Goal: Transaction & Acquisition: Purchase product/service

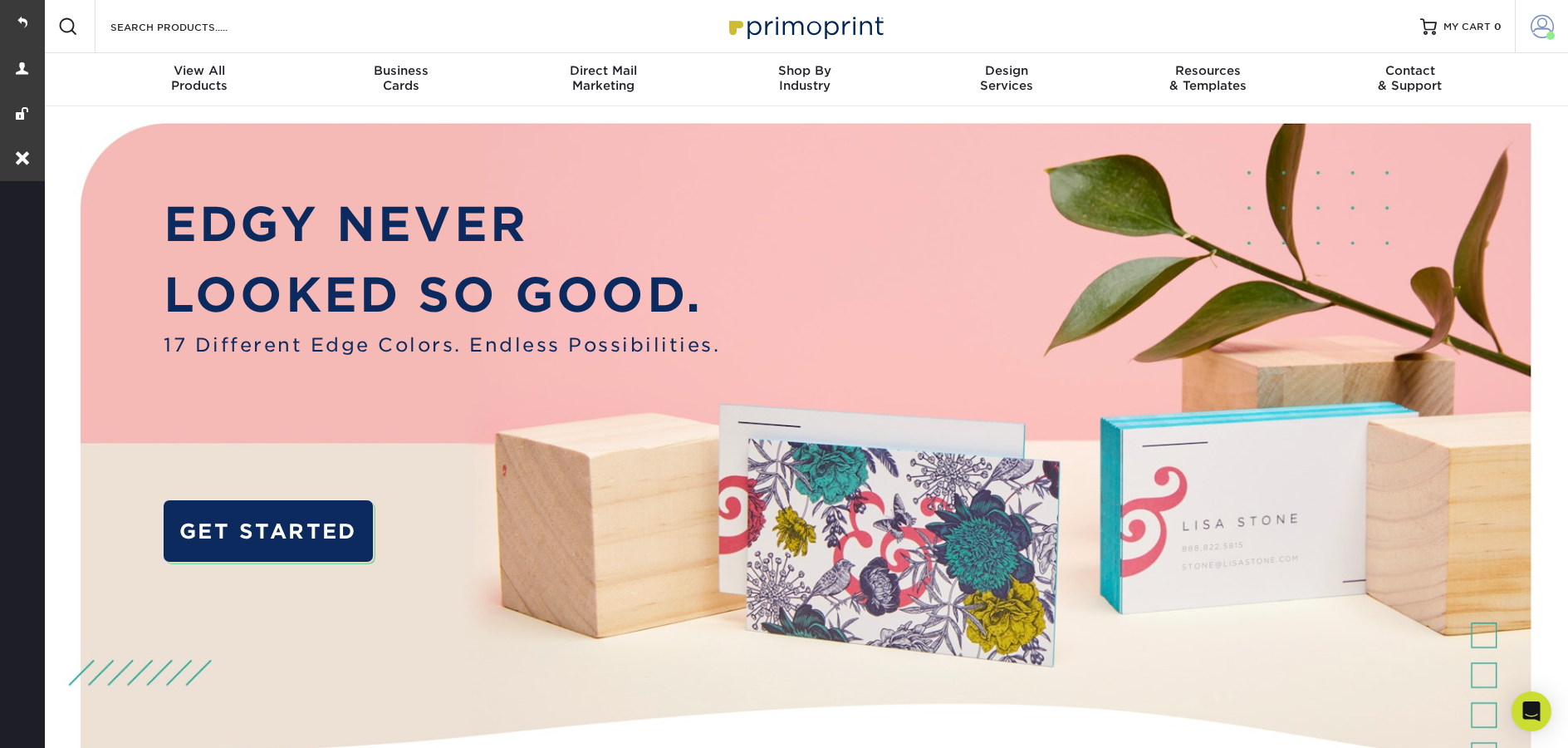
click at [1546, 15] on span at bounding box center [1541, 26] width 23 height 23
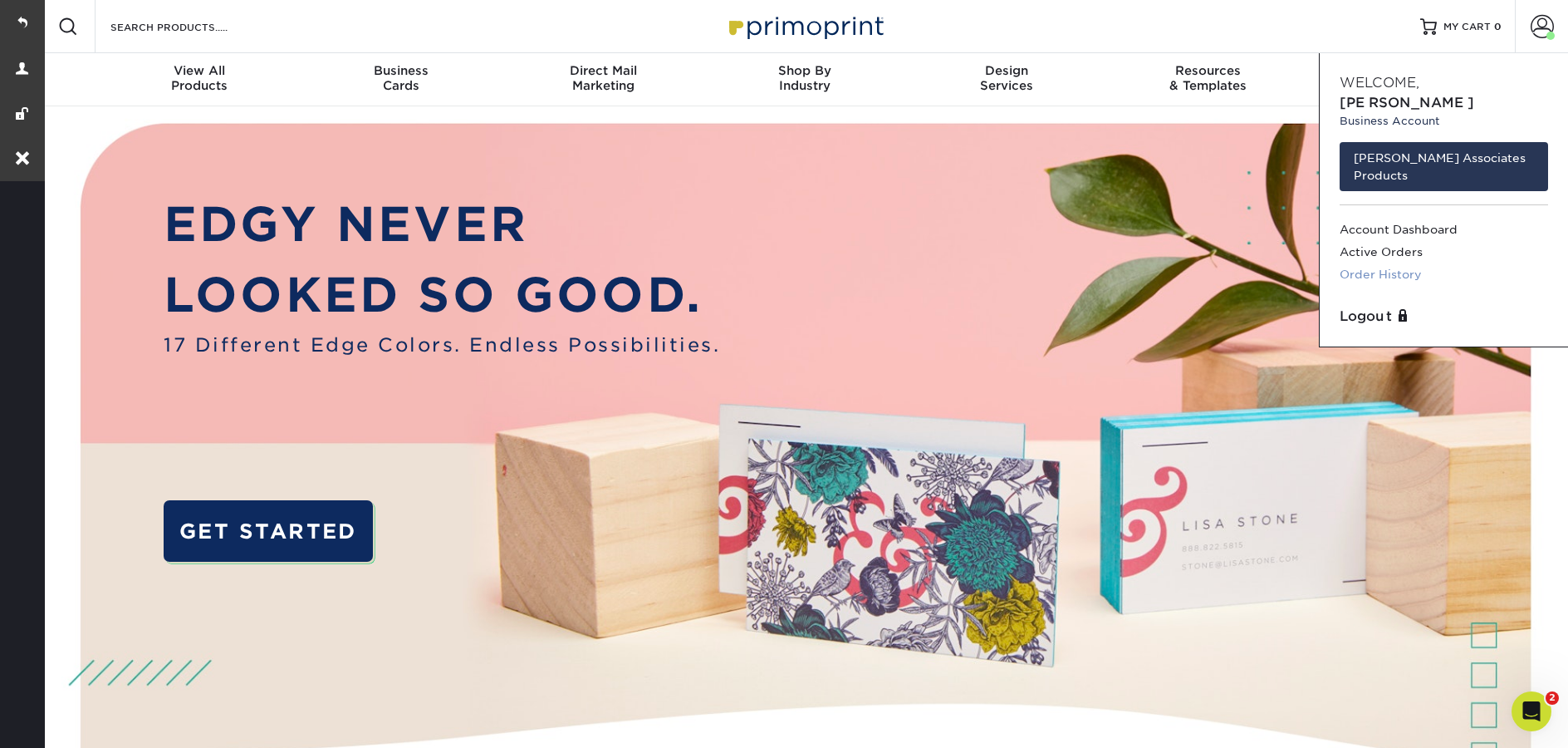
click at [1409, 264] on link "Order History" at bounding box center [1444, 275] width 209 height 23
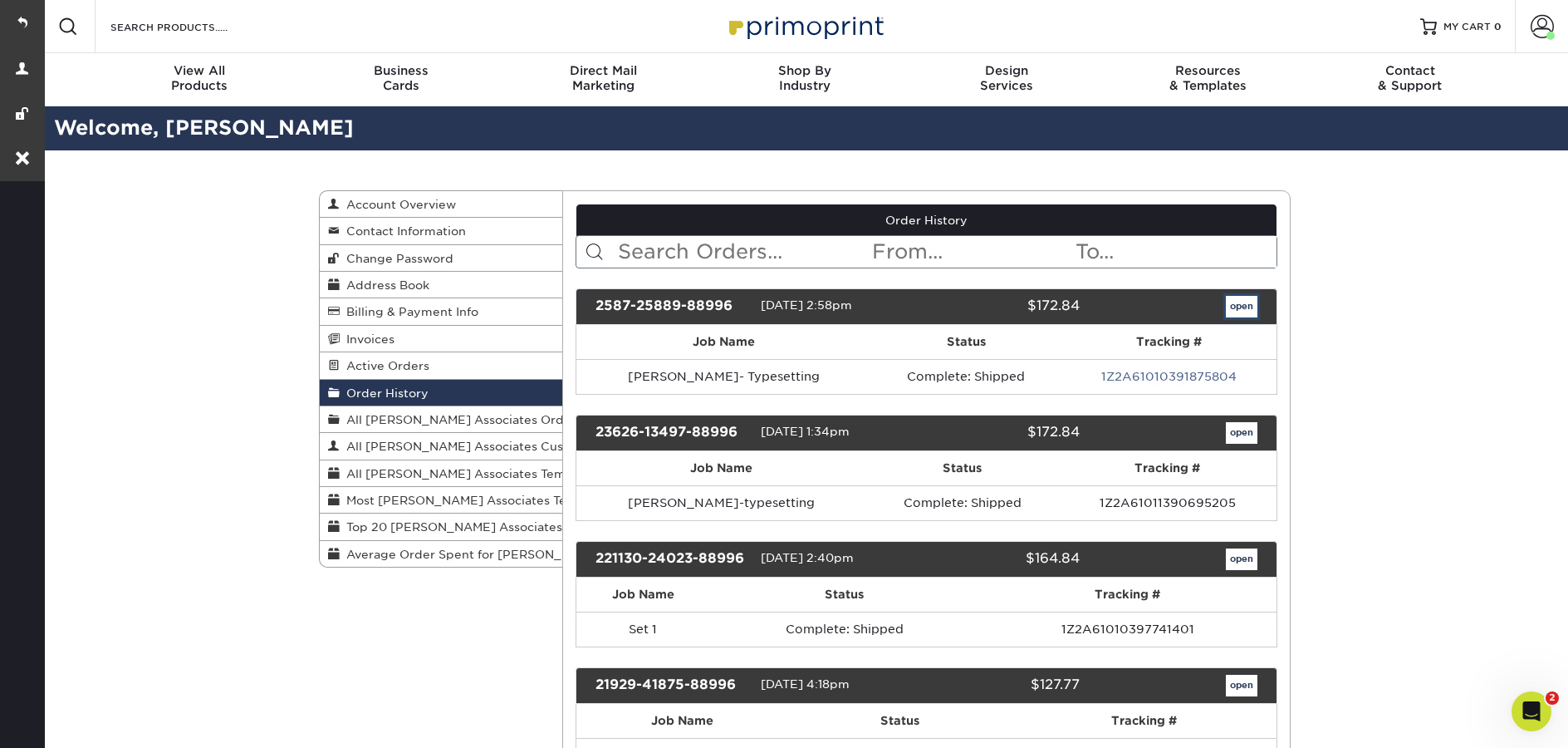
click at [1233, 314] on link "open" at bounding box center [1242, 306] width 32 height 22
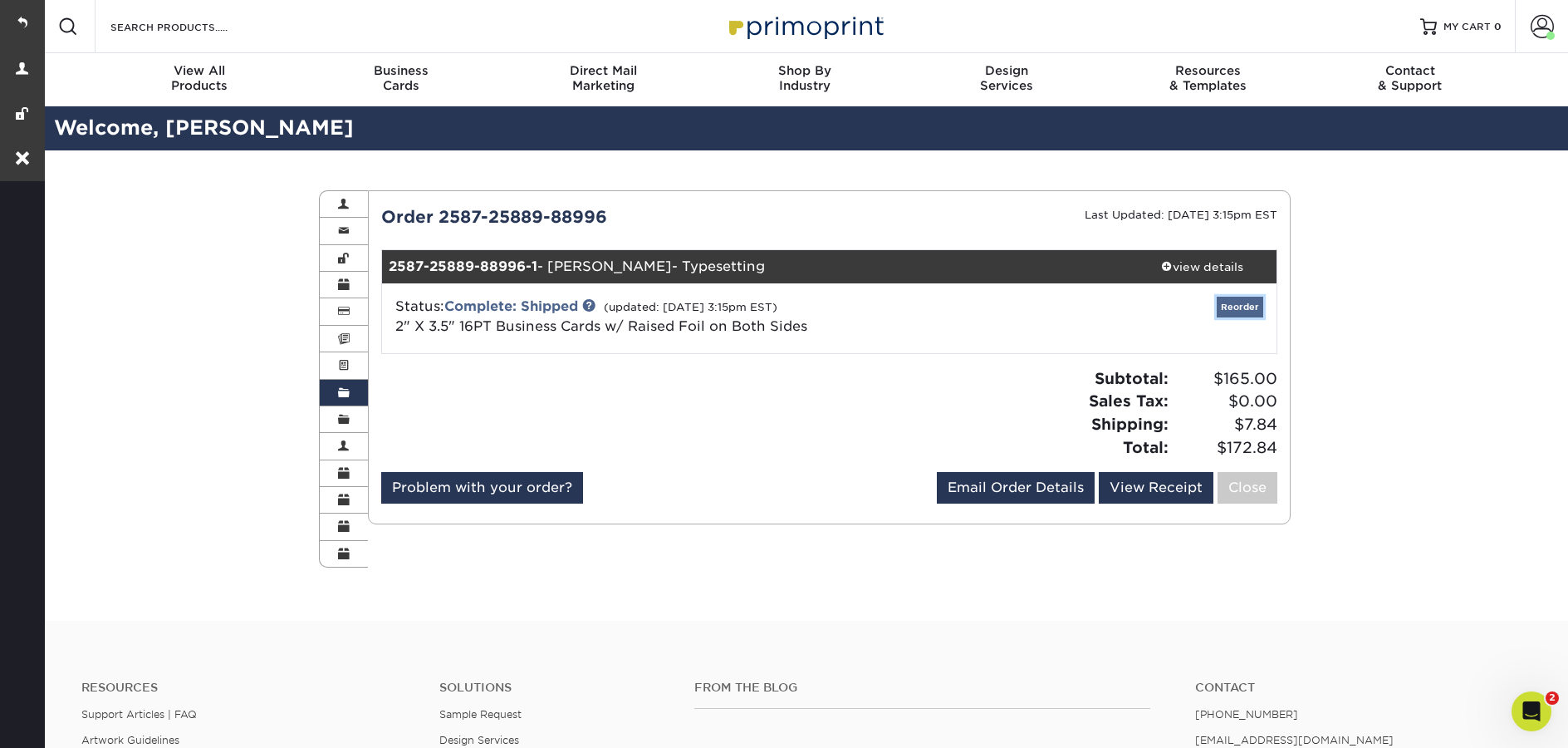
click at [1257, 307] on link "Reorder" at bounding box center [1239, 306] width 47 height 21
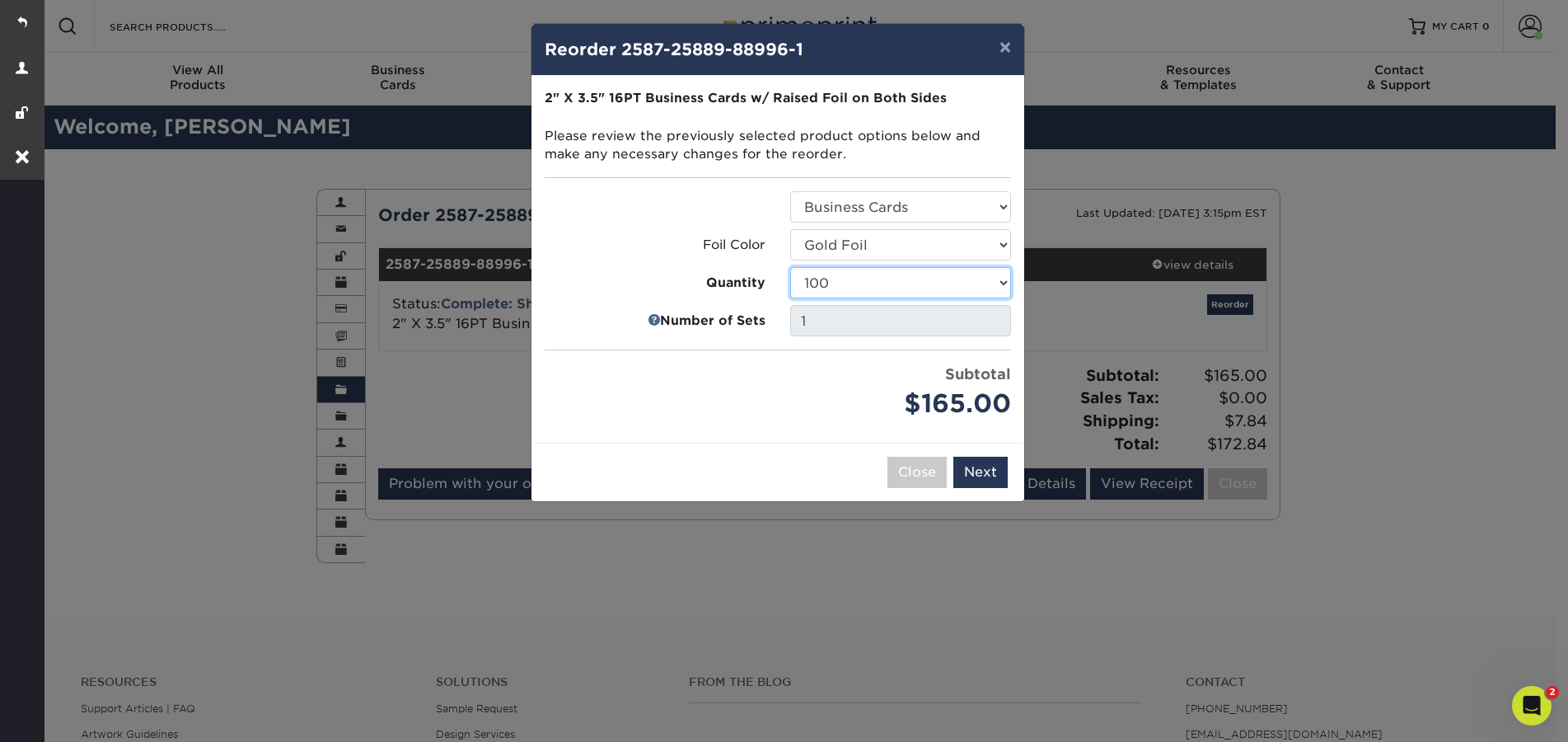
click at [899, 287] on select "100 250 500" at bounding box center [901, 283] width 221 height 32
select select "f593fda3-2d5c-4b9e-9c2c-6197b899ae74"
click at [790, 267] on select "100 250 500" at bounding box center [901, 283] width 221 height 32
click at [990, 484] on button "Next" at bounding box center [980, 473] width 54 height 32
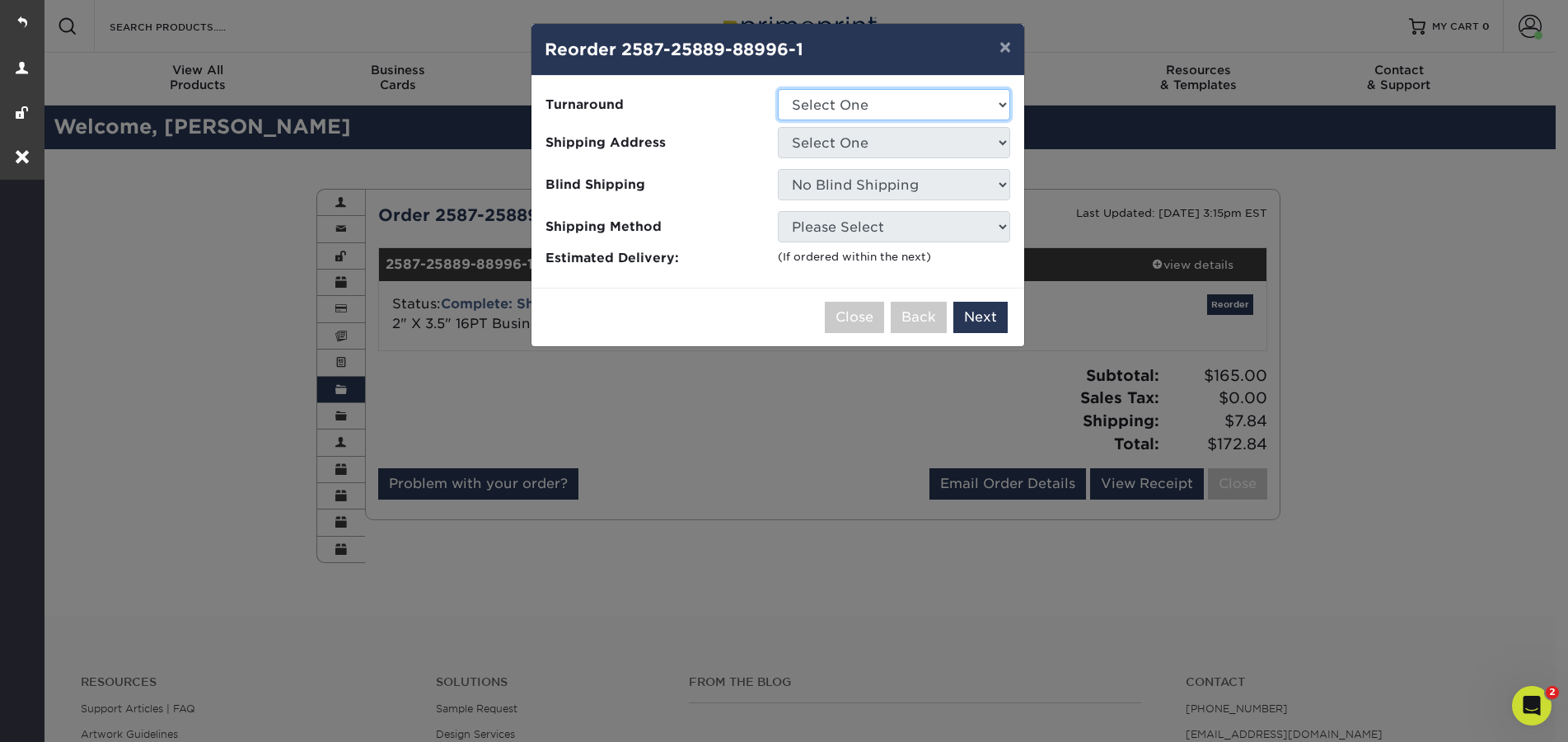
click at [860, 112] on select "Select One 2-4 Business Days" at bounding box center [894, 105] width 233 height 32
select select "a1124ac5-a1e2-44d1-a6e3-6aa389cf5ecd"
click at [778, 89] on select "Select One 2-4 Business Days" at bounding box center [894, 105] width 233 height 32
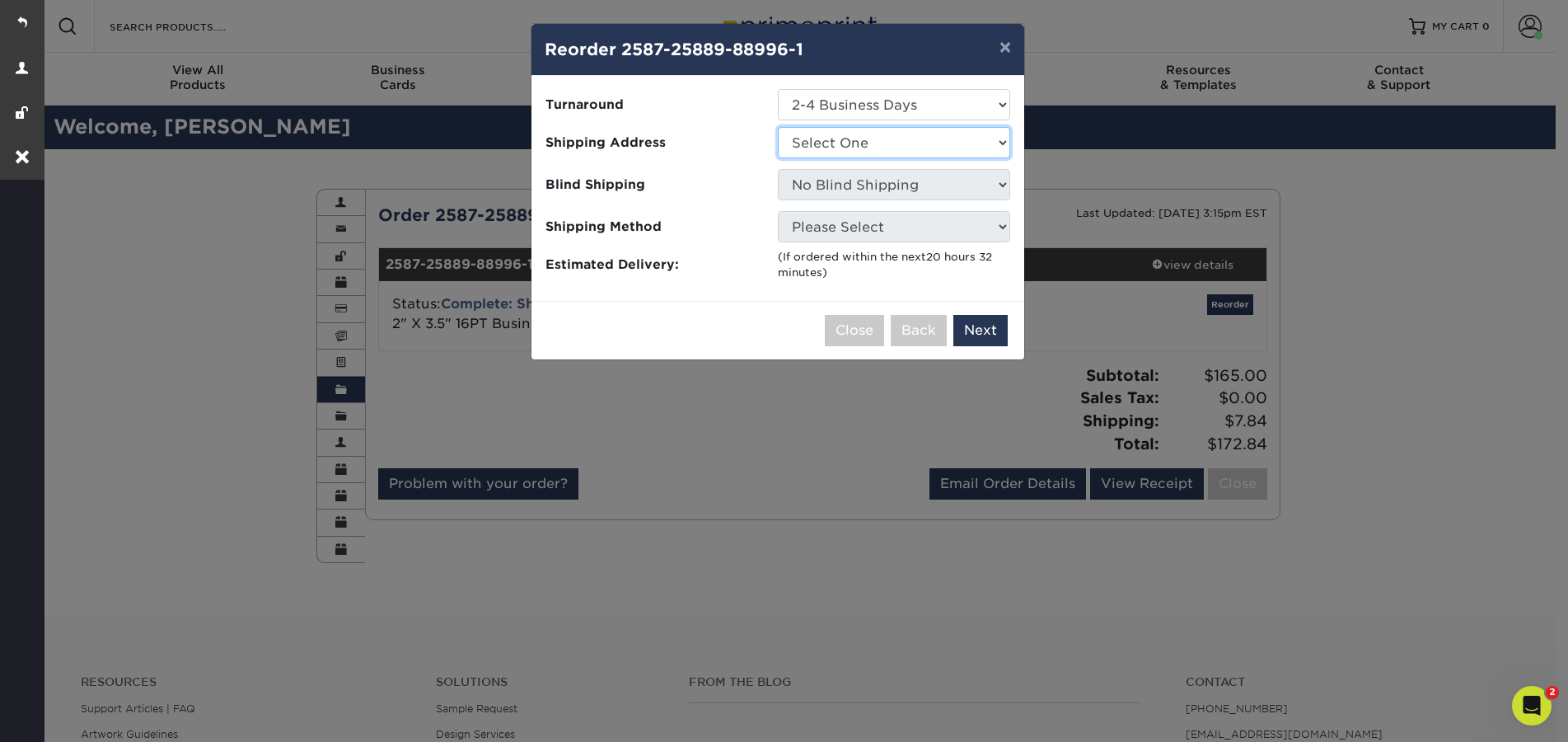
click at [867, 142] on select "Select One Monikah Marshall Monikah Marshall" at bounding box center [894, 143] width 233 height 32
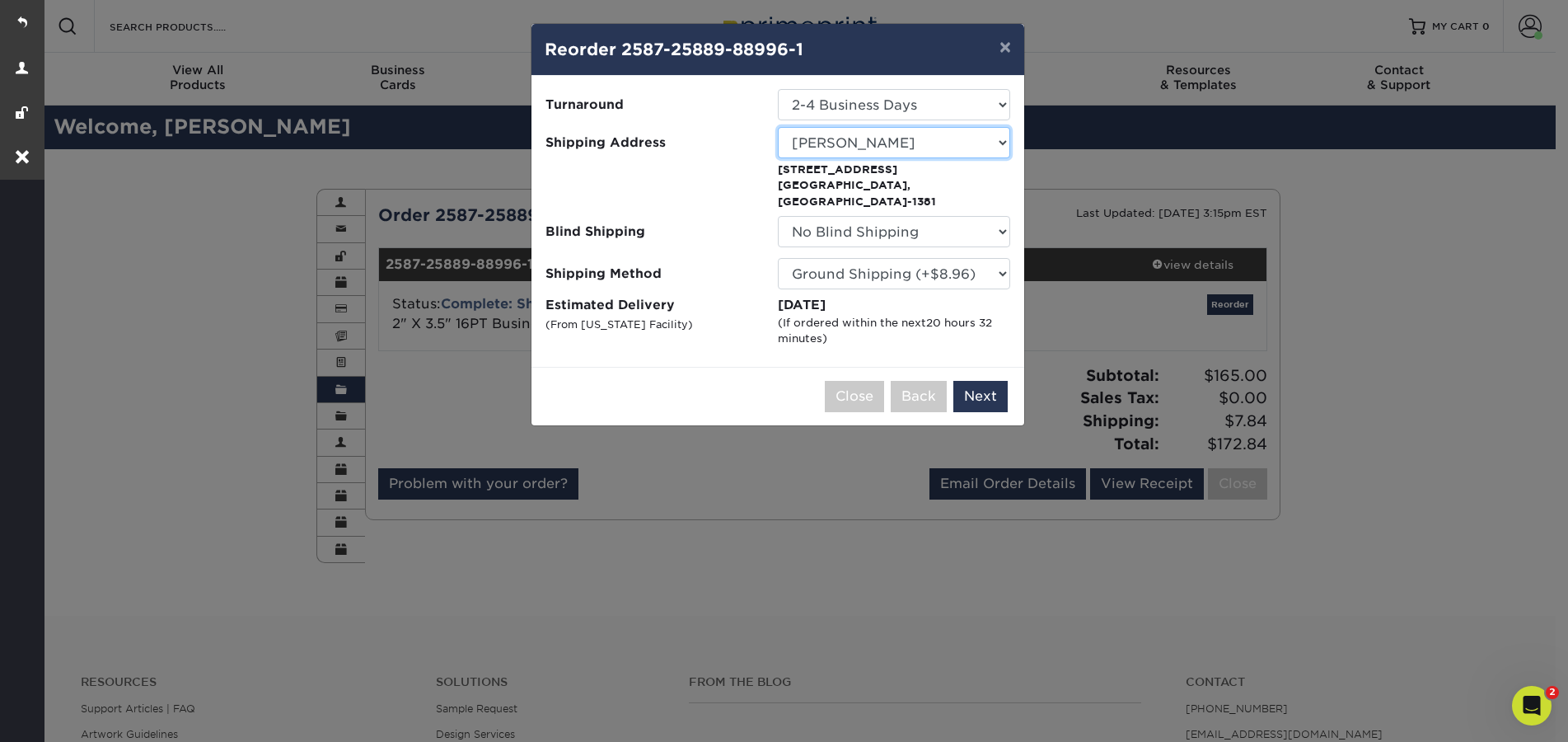
click at [921, 145] on select "Select One Monikah Marshall Monikah Marshall" at bounding box center [894, 143] width 233 height 32
select select "284583"
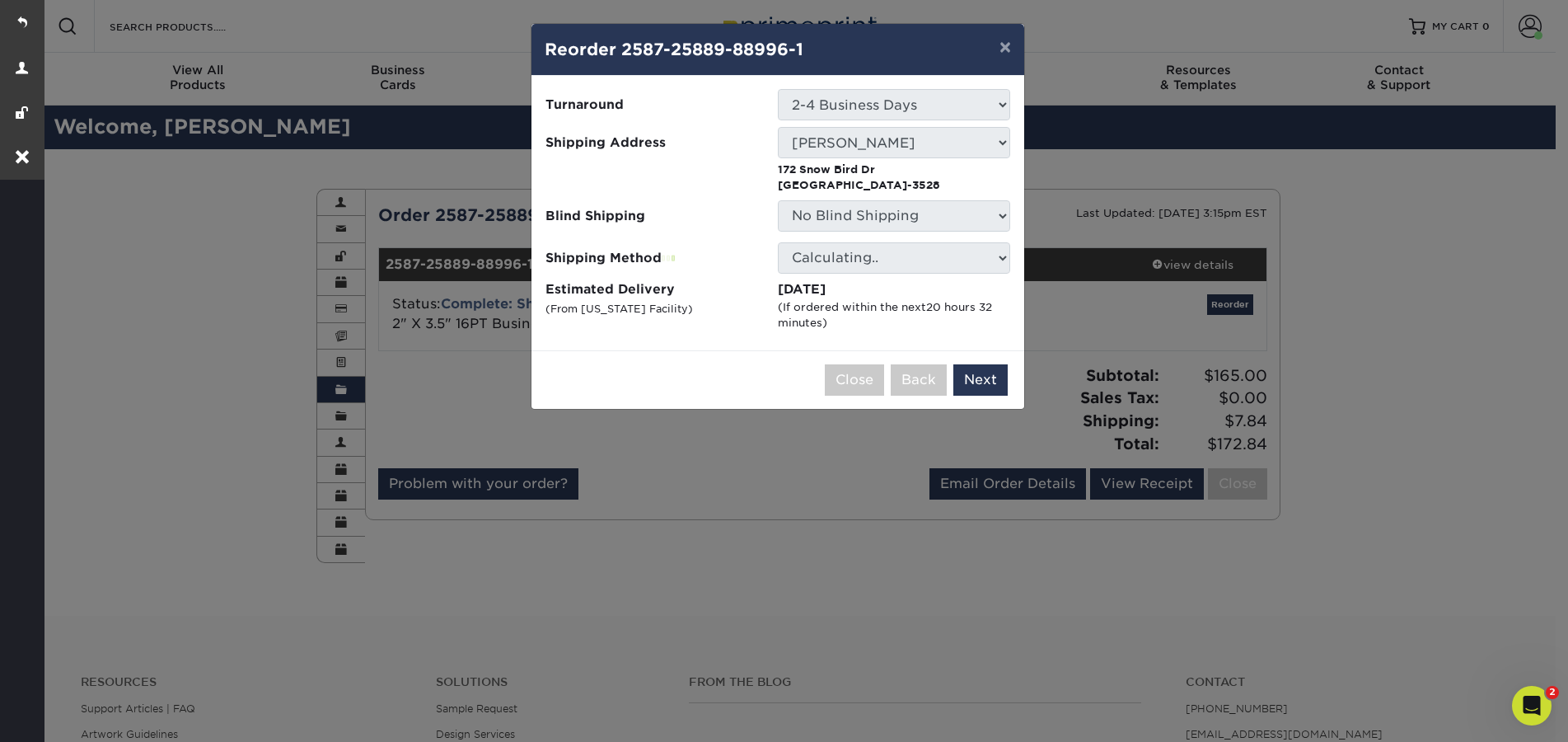
click at [1340, 388] on div "× Reorder 2587-25889-88996-1 Please select all options to continue. Only quanti…" at bounding box center [784, 371] width 1568 height 742
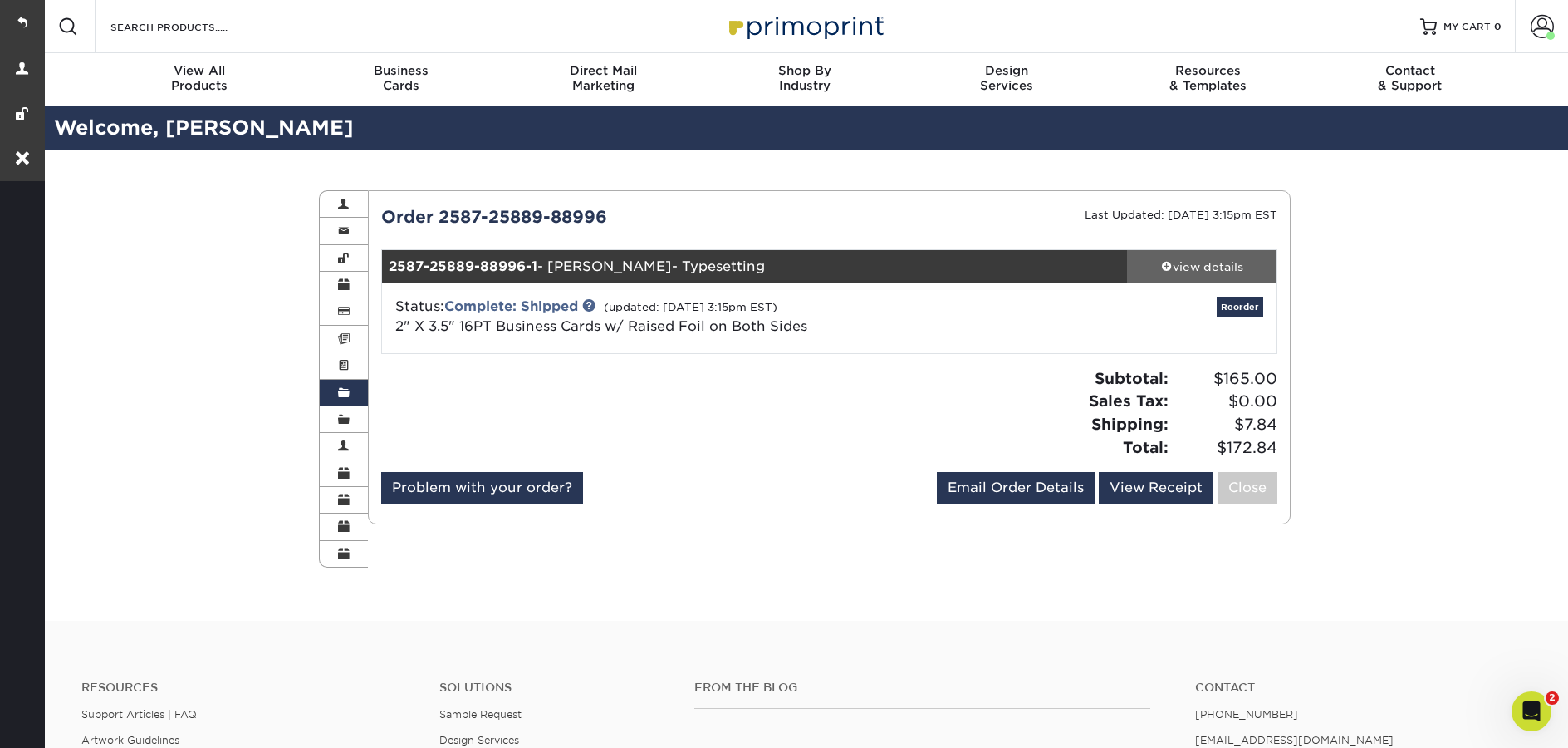
click at [1191, 270] on div "view details" at bounding box center [1201, 267] width 149 height 17
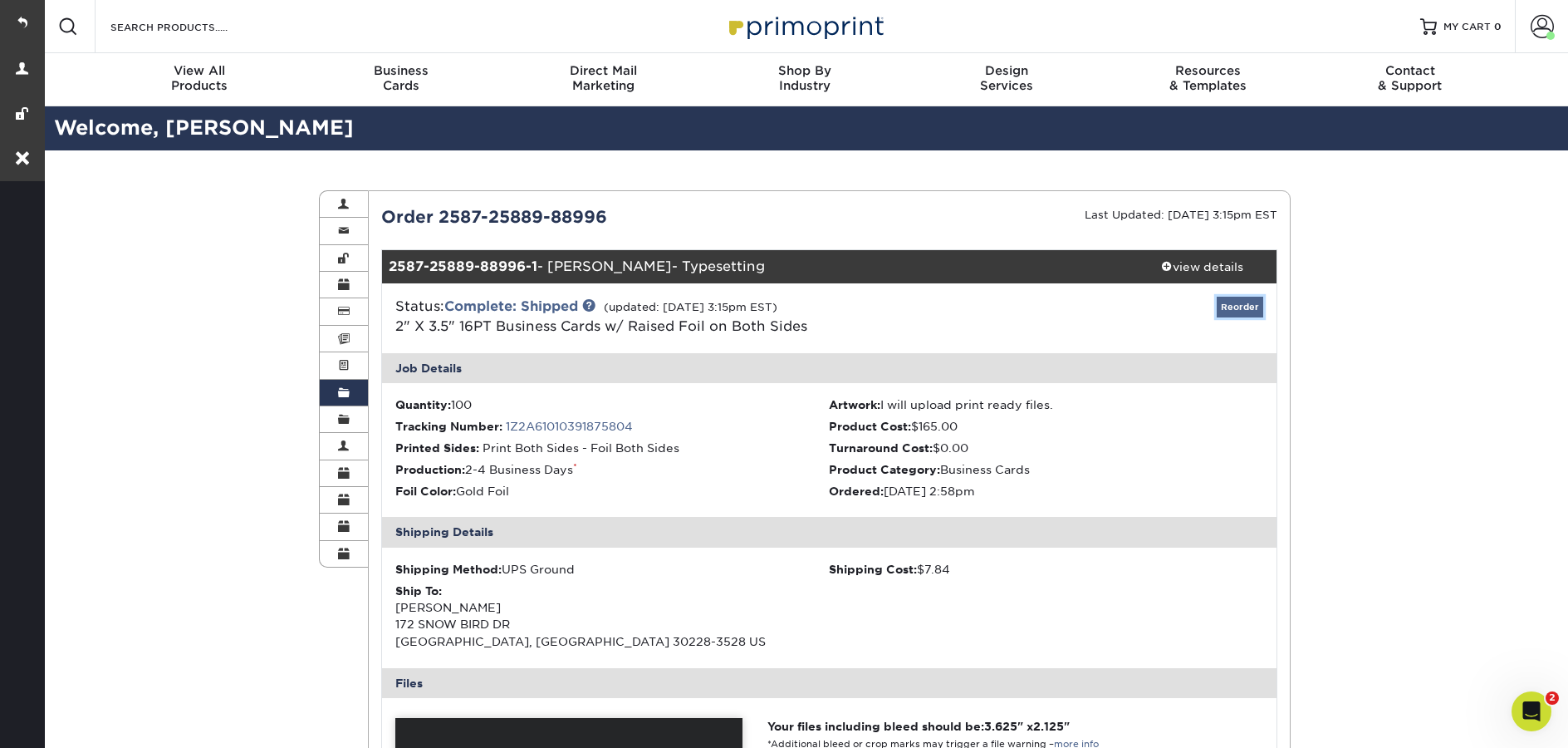
click at [1247, 304] on link "Reorder" at bounding box center [1239, 306] width 47 height 21
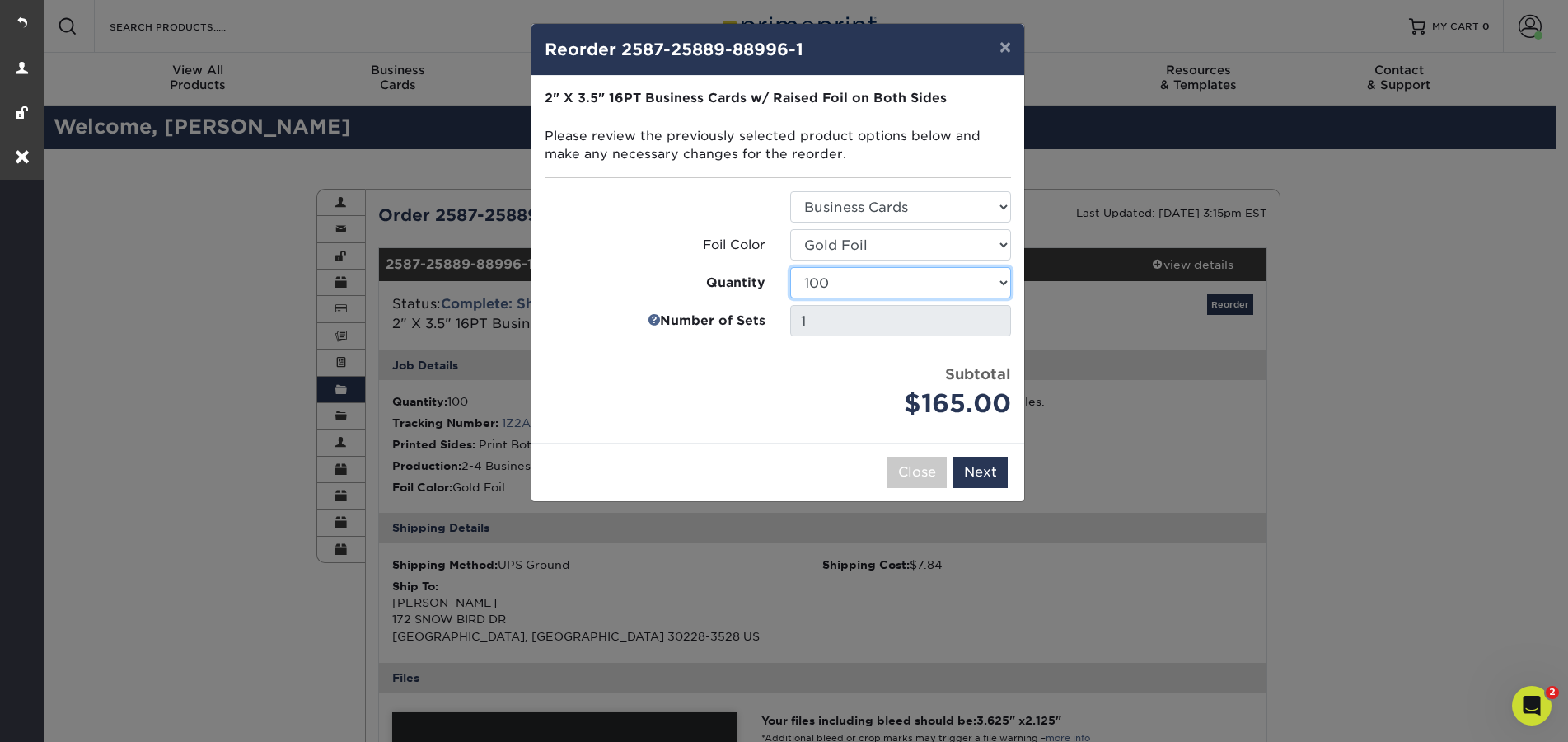
click at [892, 277] on select "100 250 500" at bounding box center [901, 283] width 221 height 32
select select "f593fda3-2d5c-4b9e-9c2c-6197b899ae74"
click at [790, 267] on select "100 250 500" at bounding box center [901, 283] width 221 height 32
click at [982, 477] on button "Next" at bounding box center [980, 473] width 54 height 32
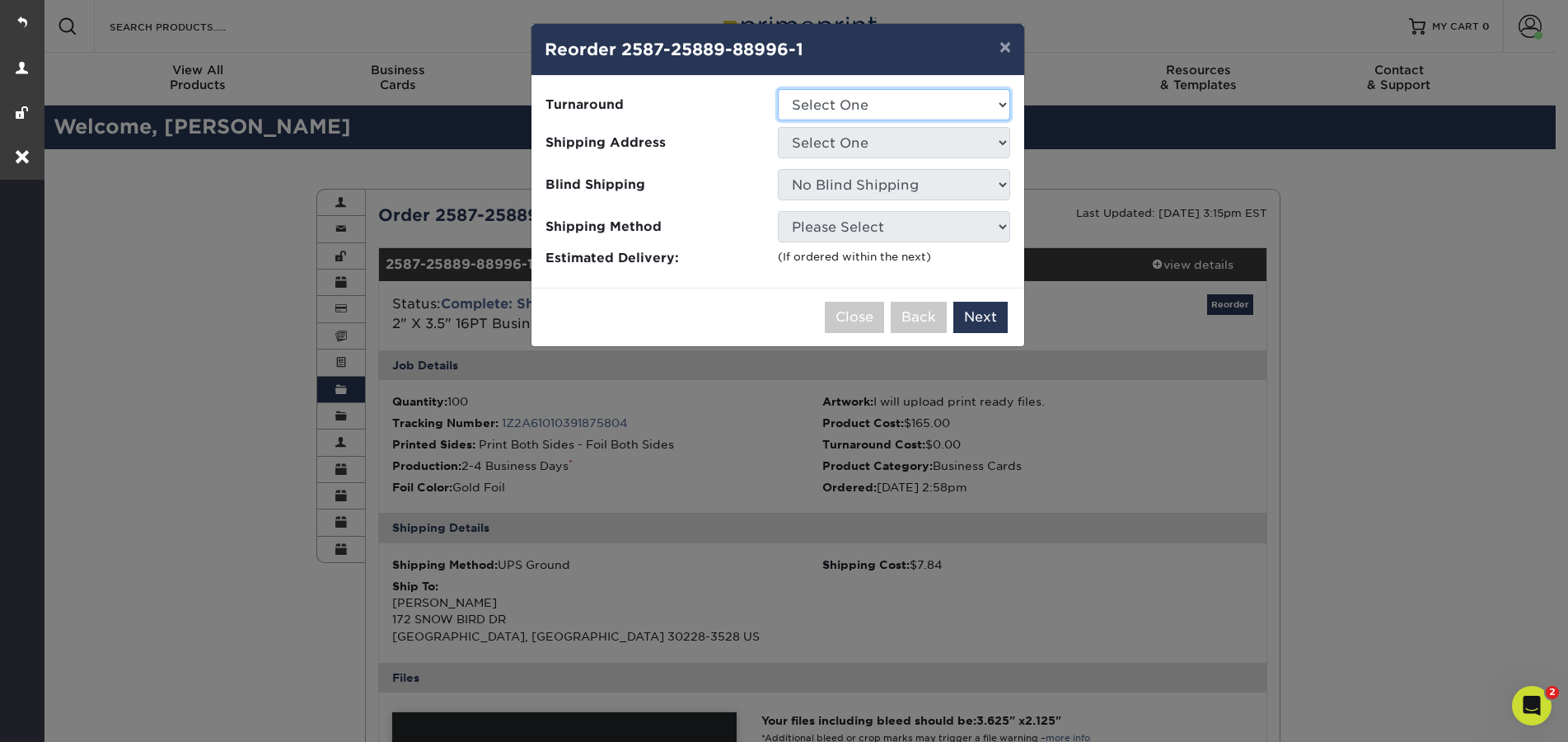
click at [830, 108] on select "Select One 2-4 Business Days" at bounding box center [894, 105] width 233 height 32
select select "a1124ac5-a1e2-44d1-a6e3-6aa389cf5ecd"
click at [778, 89] on select "Select One 2-4 Business Days" at bounding box center [894, 105] width 233 height 32
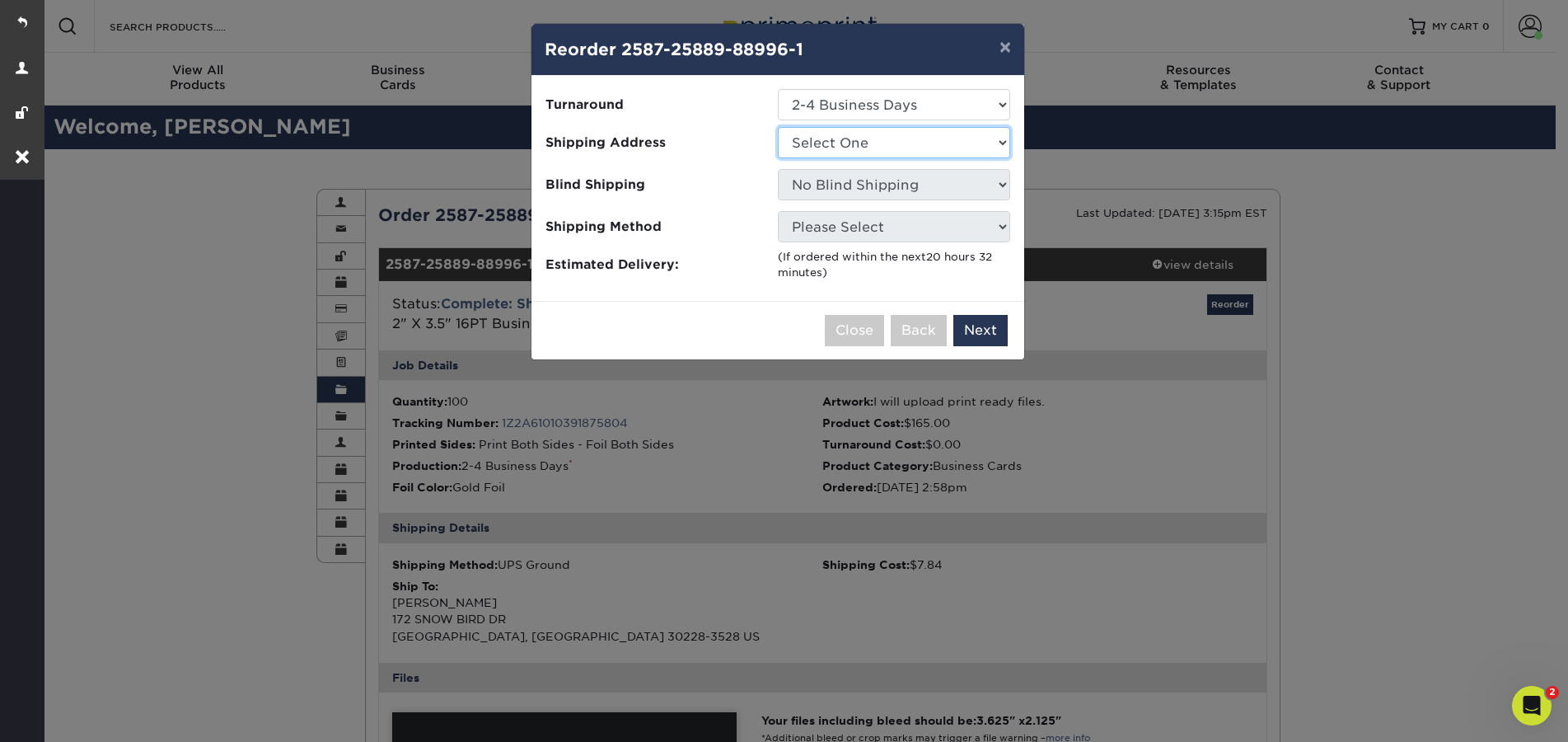
click at [835, 143] on select "Select One Monikah Marshall Monikah Marshall" at bounding box center [894, 143] width 233 height 32
select select "284583"
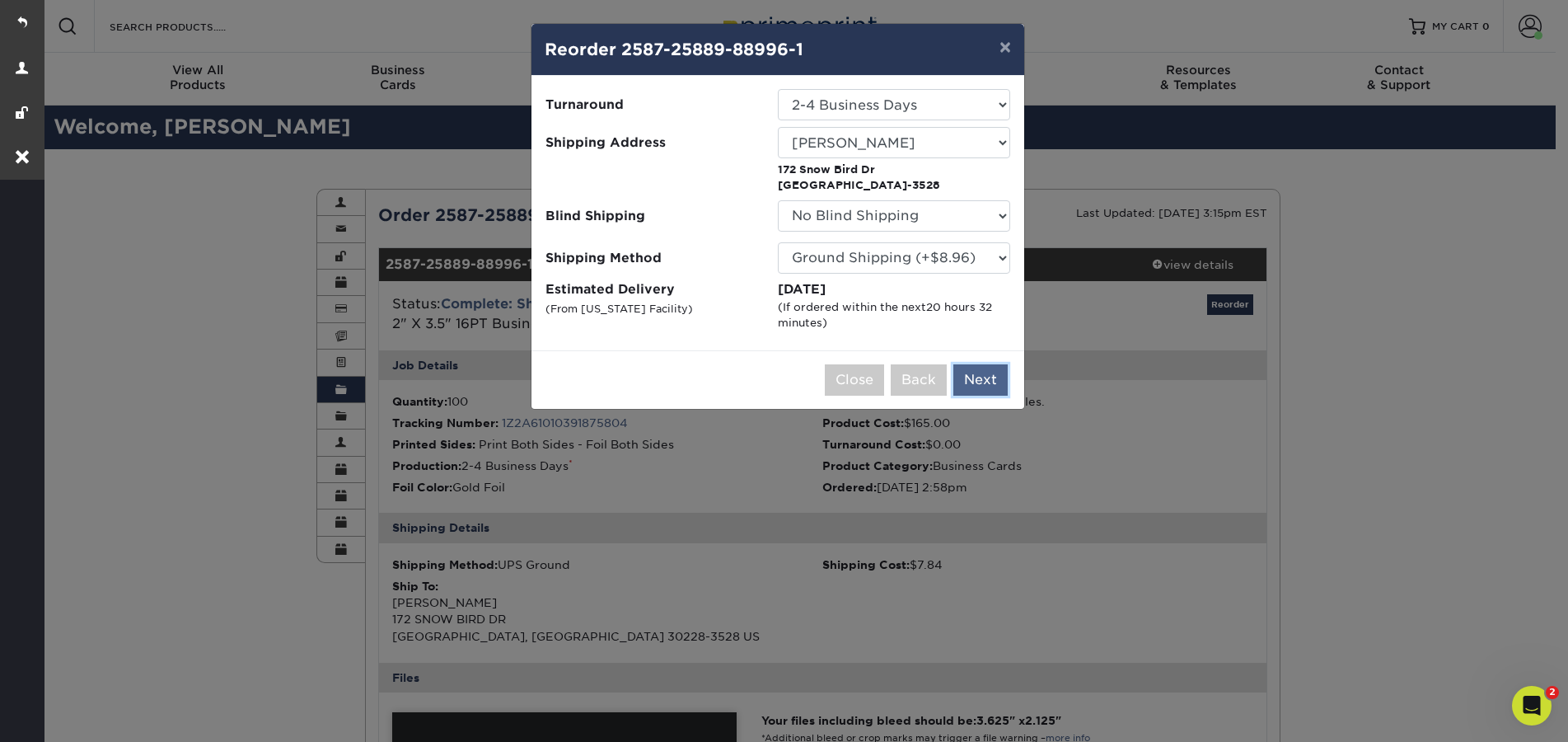
click at [996, 377] on button "Next" at bounding box center [980, 380] width 54 height 32
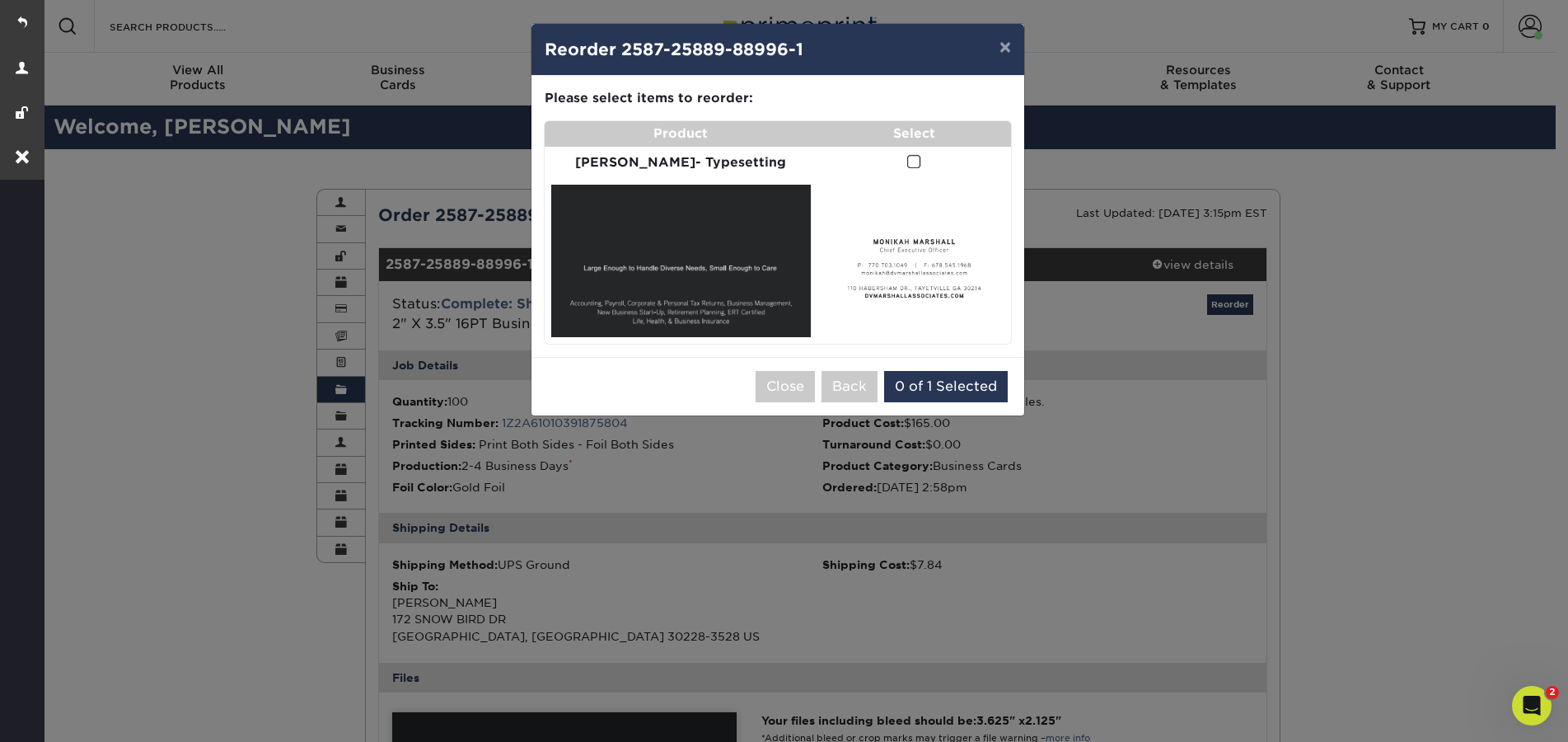
click at [910, 163] on span at bounding box center [914, 162] width 14 height 16
click at [0, 0] on input "checkbox" at bounding box center [0, 0] width 0 height 0
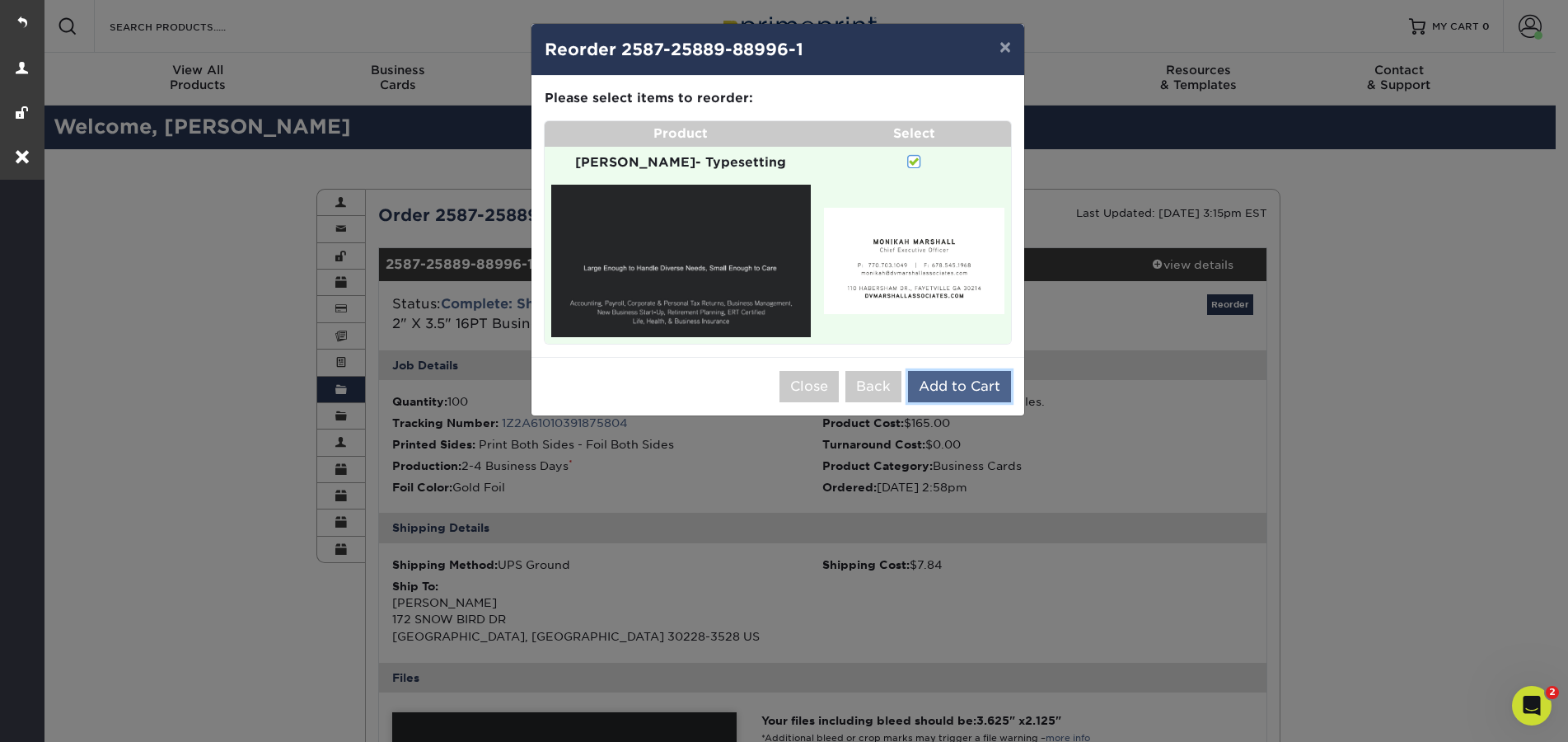
click at [953, 371] on button "Add to Cart" at bounding box center [959, 387] width 103 height 32
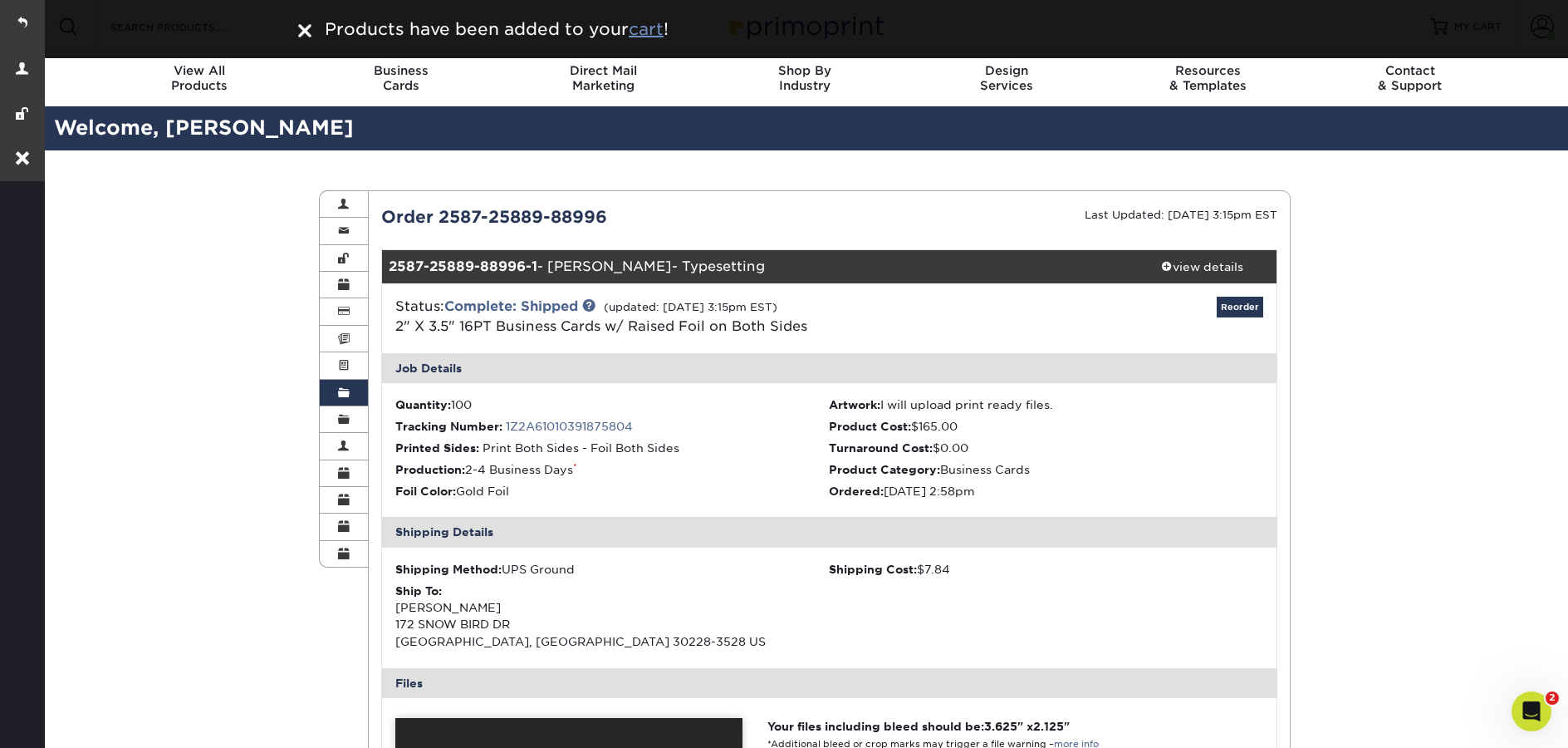
click at [647, 29] on u "cart" at bounding box center [645, 29] width 35 height 20
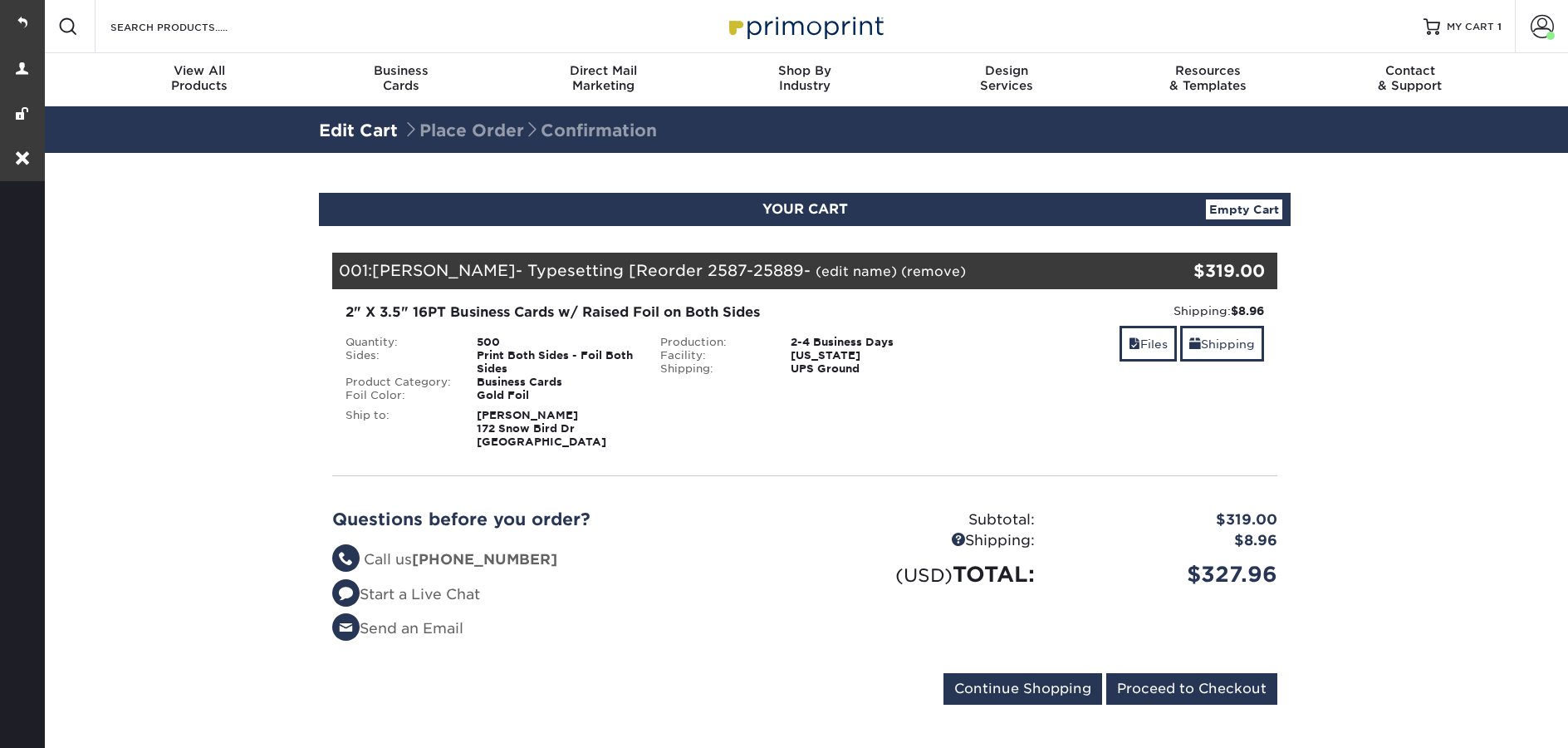
click at [833, 272] on link "(edit name)" at bounding box center [856, 272] width 82 height 16
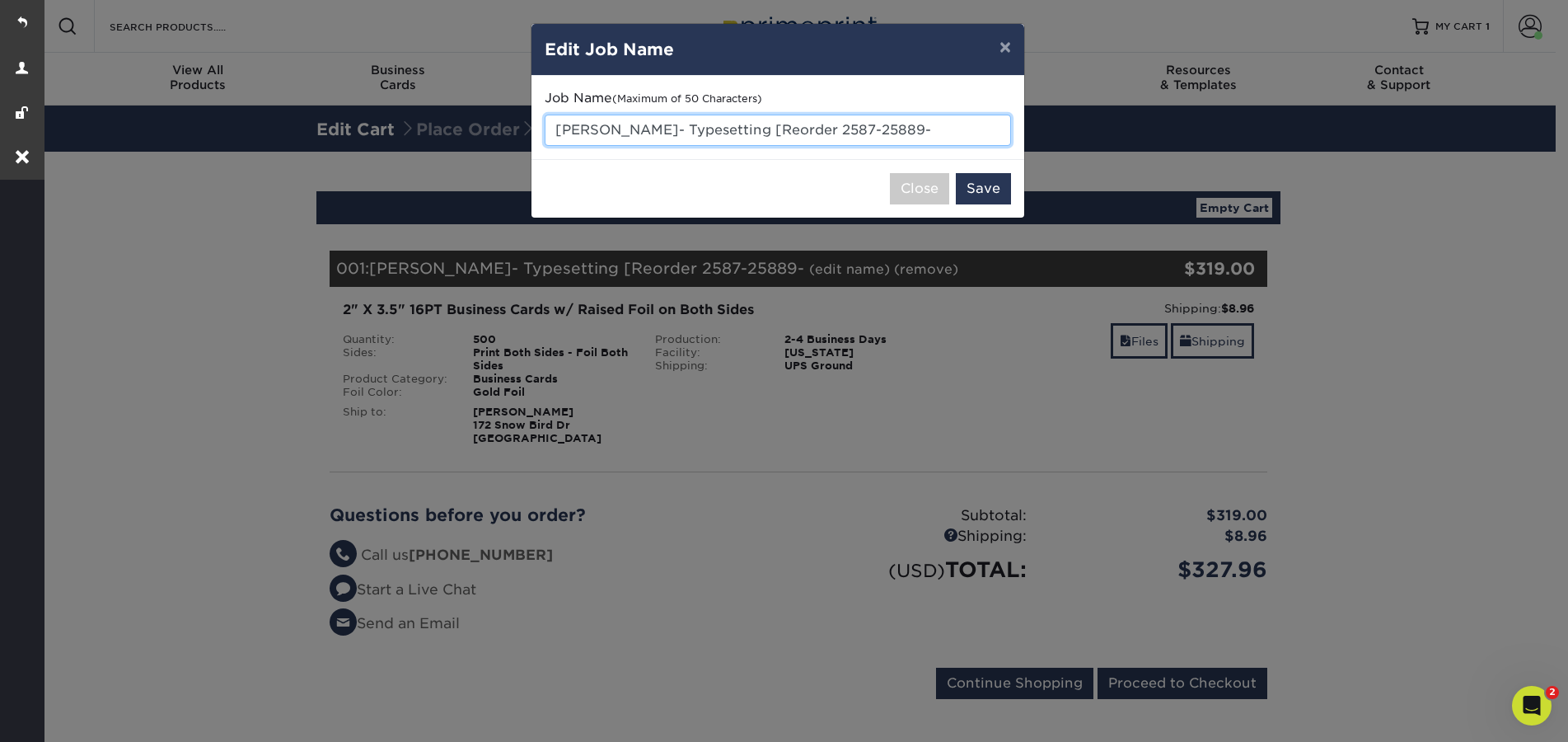
drag, startPoint x: 930, startPoint y: 132, endPoint x: 768, endPoint y: 124, distance: 162.2
click at [768, 124] on input "Monikah Marshall- Typesetting [Reorder 2587-25889-" at bounding box center [778, 130] width 467 height 32
type input "[PERSON_NAME]- Typesetting"
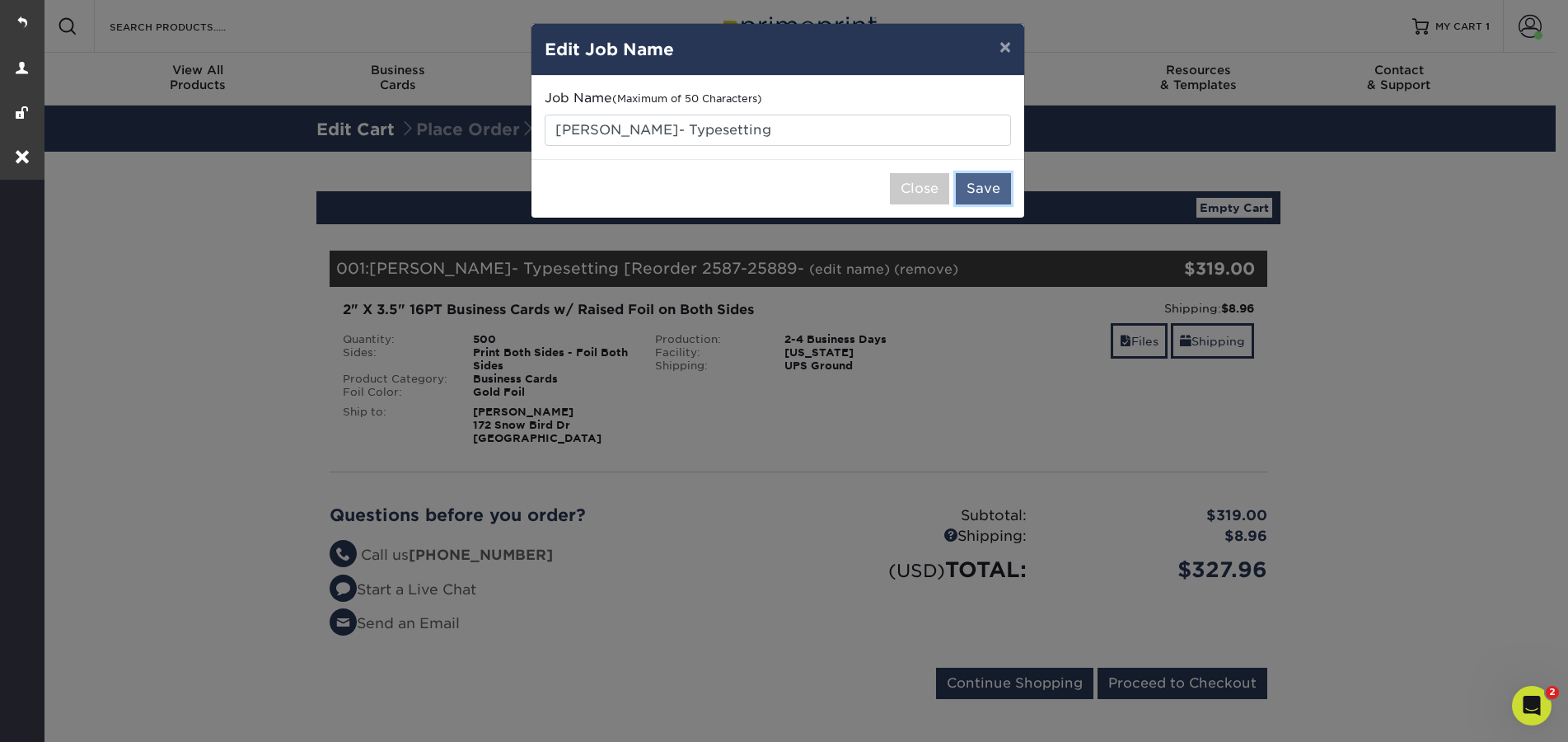
click at [987, 191] on button "Save" at bounding box center [984, 188] width 55 height 32
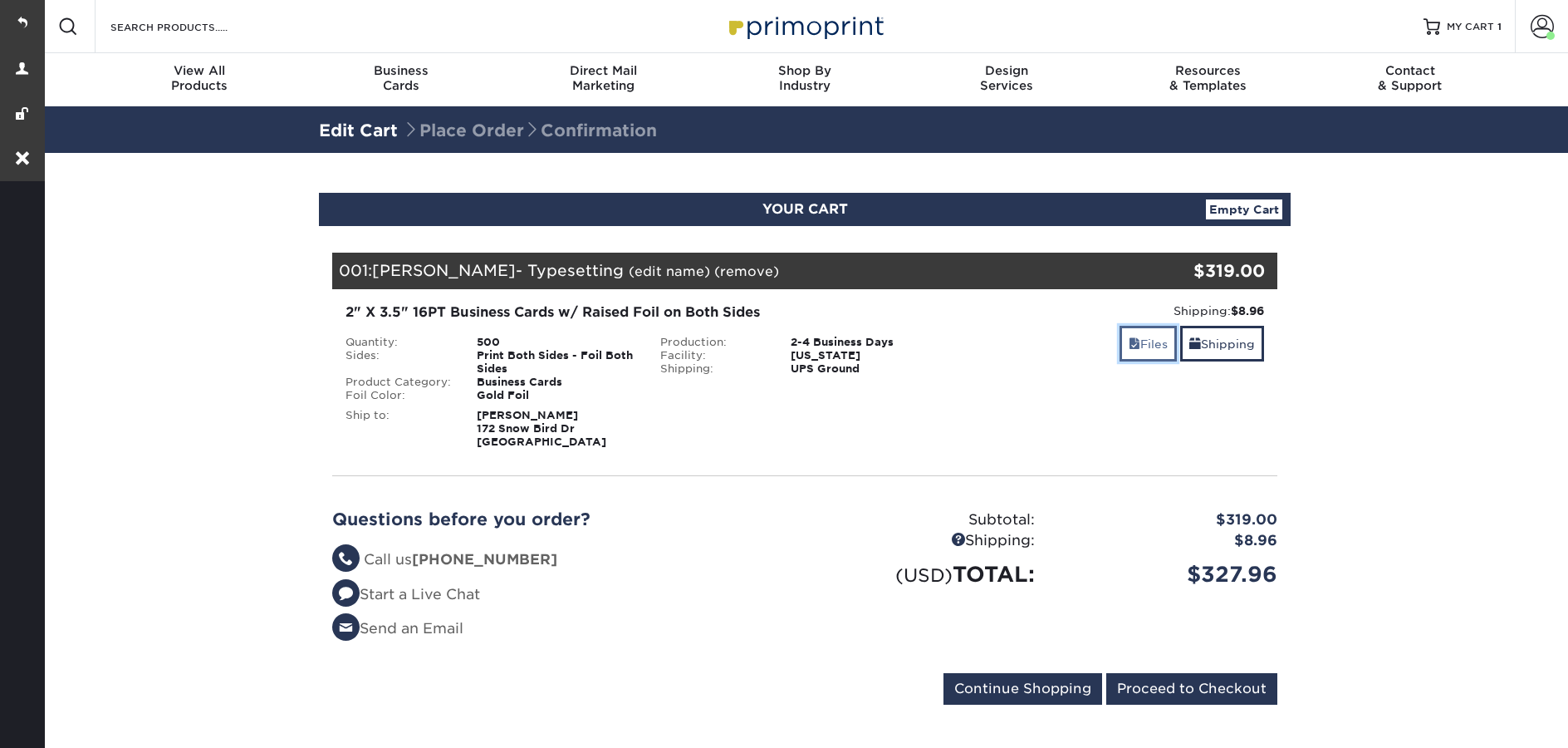
click at [1143, 355] on link "Files" at bounding box center [1148, 343] width 58 height 36
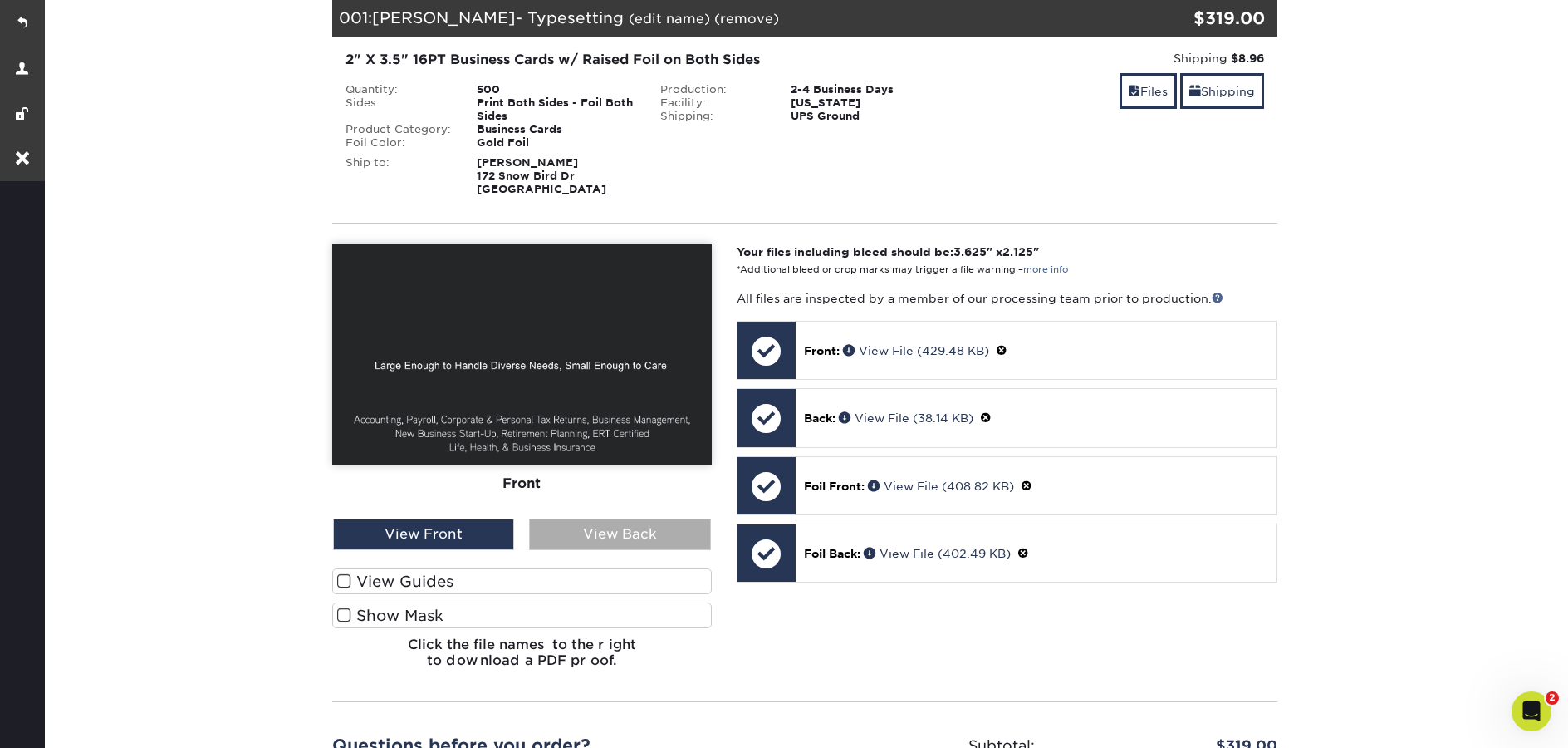
click at [642, 534] on div "View Back" at bounding box center [619, 534] width 181 height 32
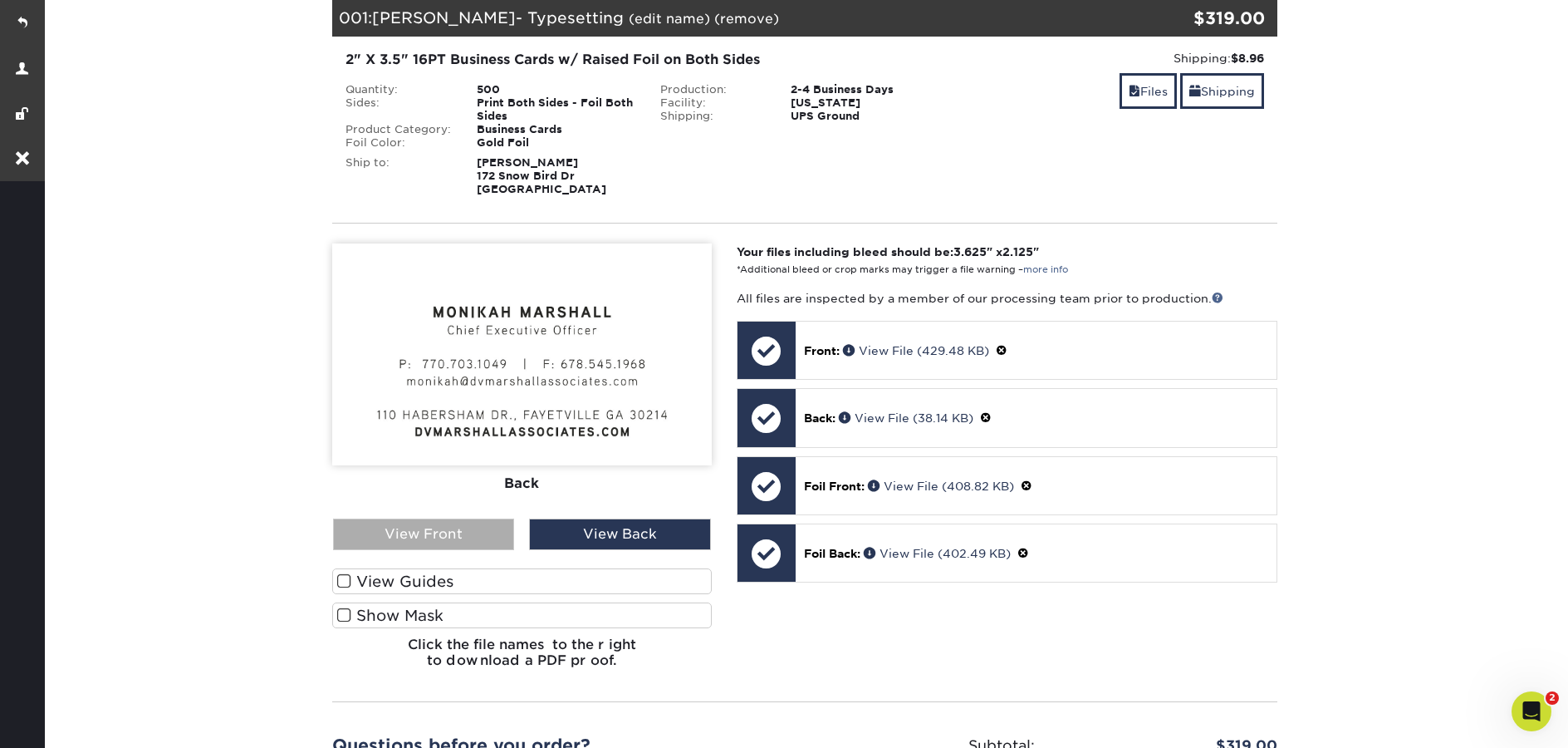
click at [418, 525] on div "View Front" at bounding box center [424, 534] width 181 height 32
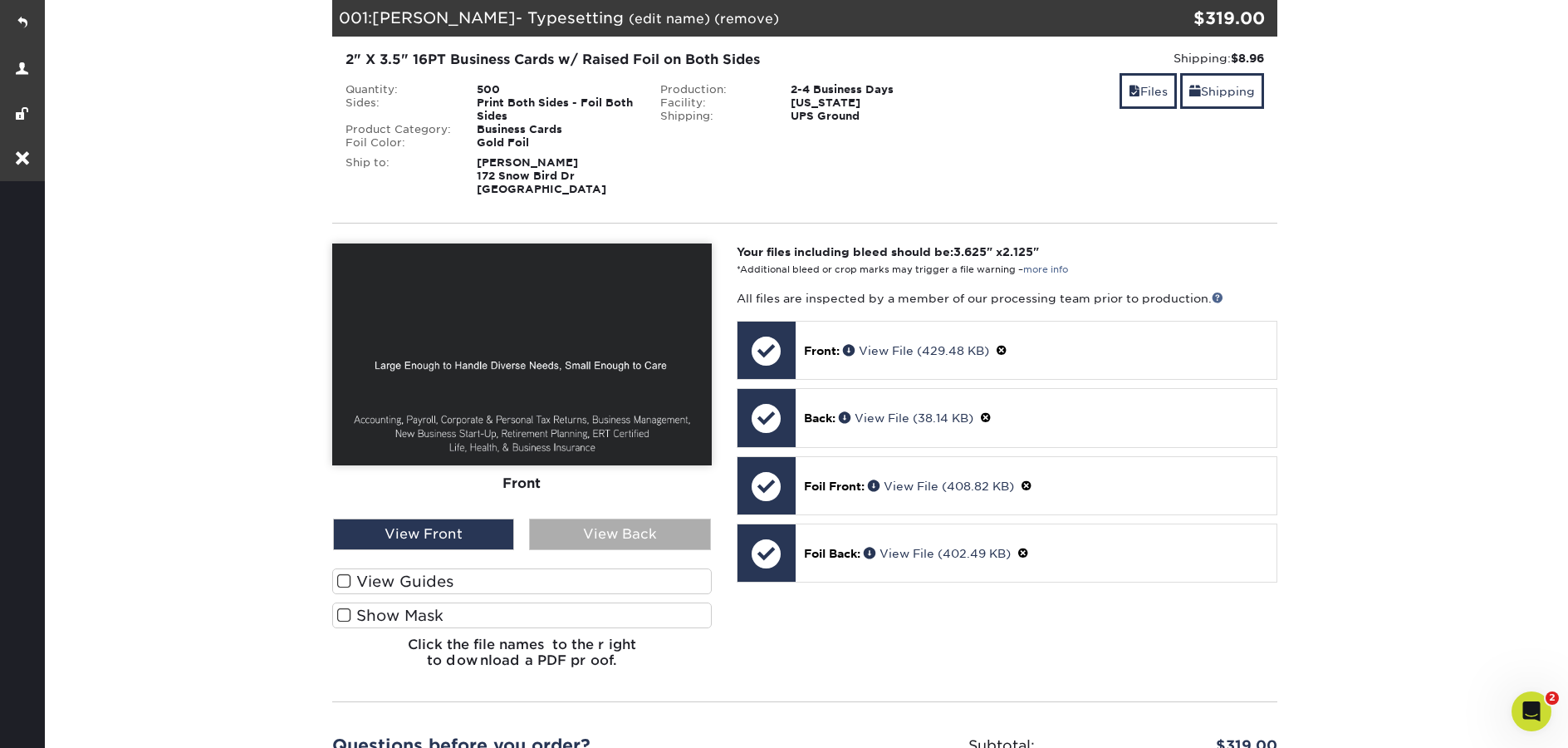
click at [624, 536] on div "View Back" at bounding box center [619, 534] width 181 height 32
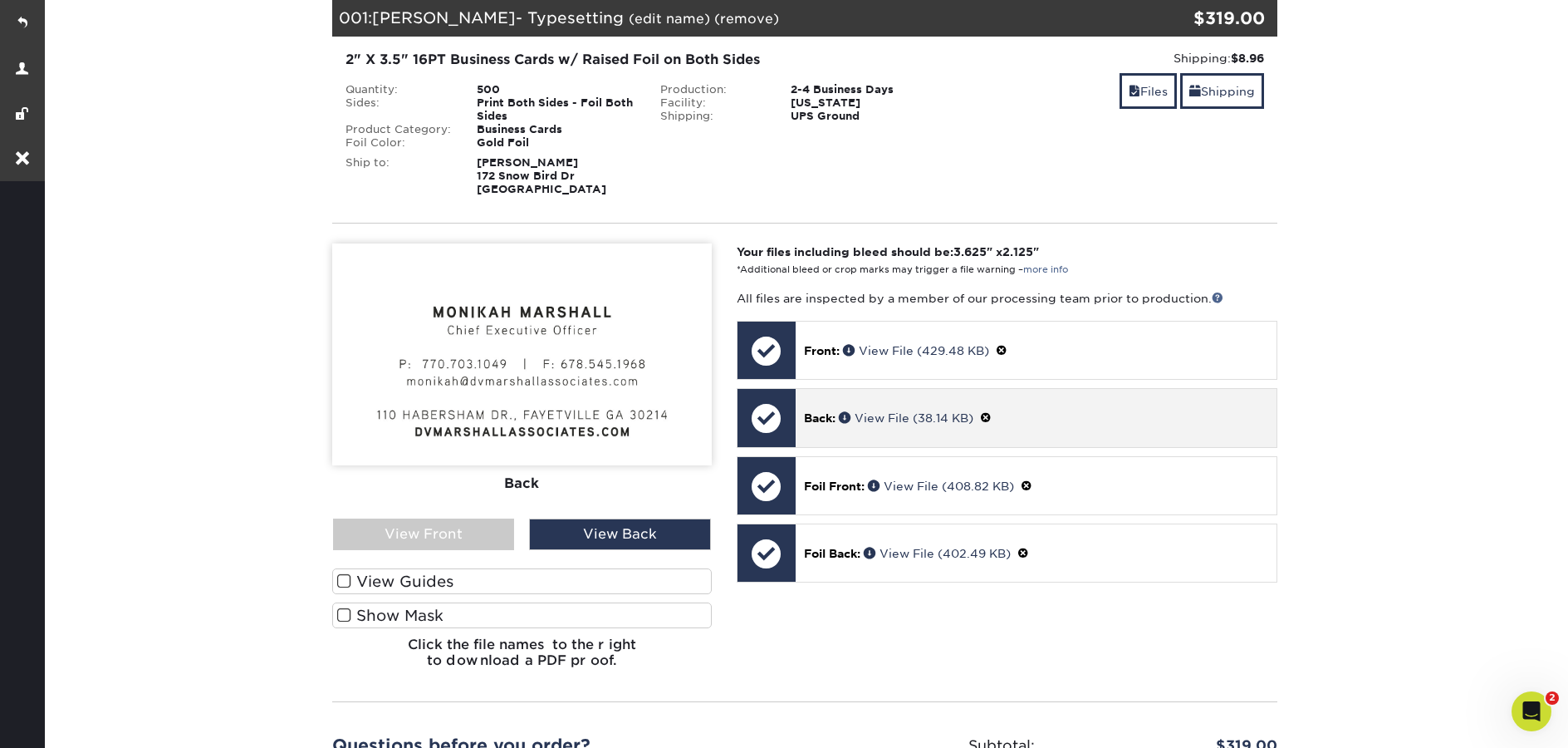
click at [988, 419] on span at bounding box center [985, 417] width 12 height 13
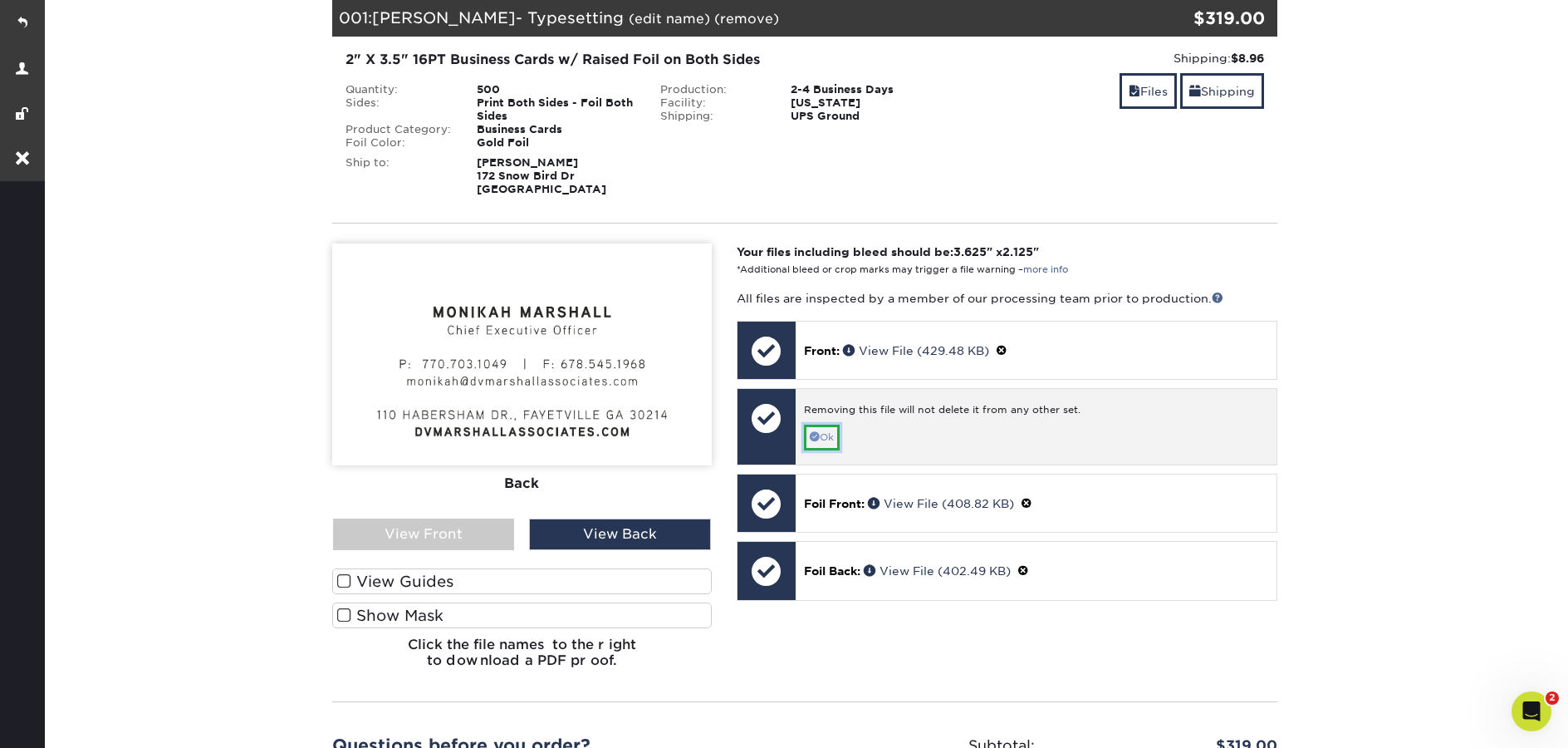
click at [839, 436] on link "Ok" at bounding box center [821, 438] width 36 height 26
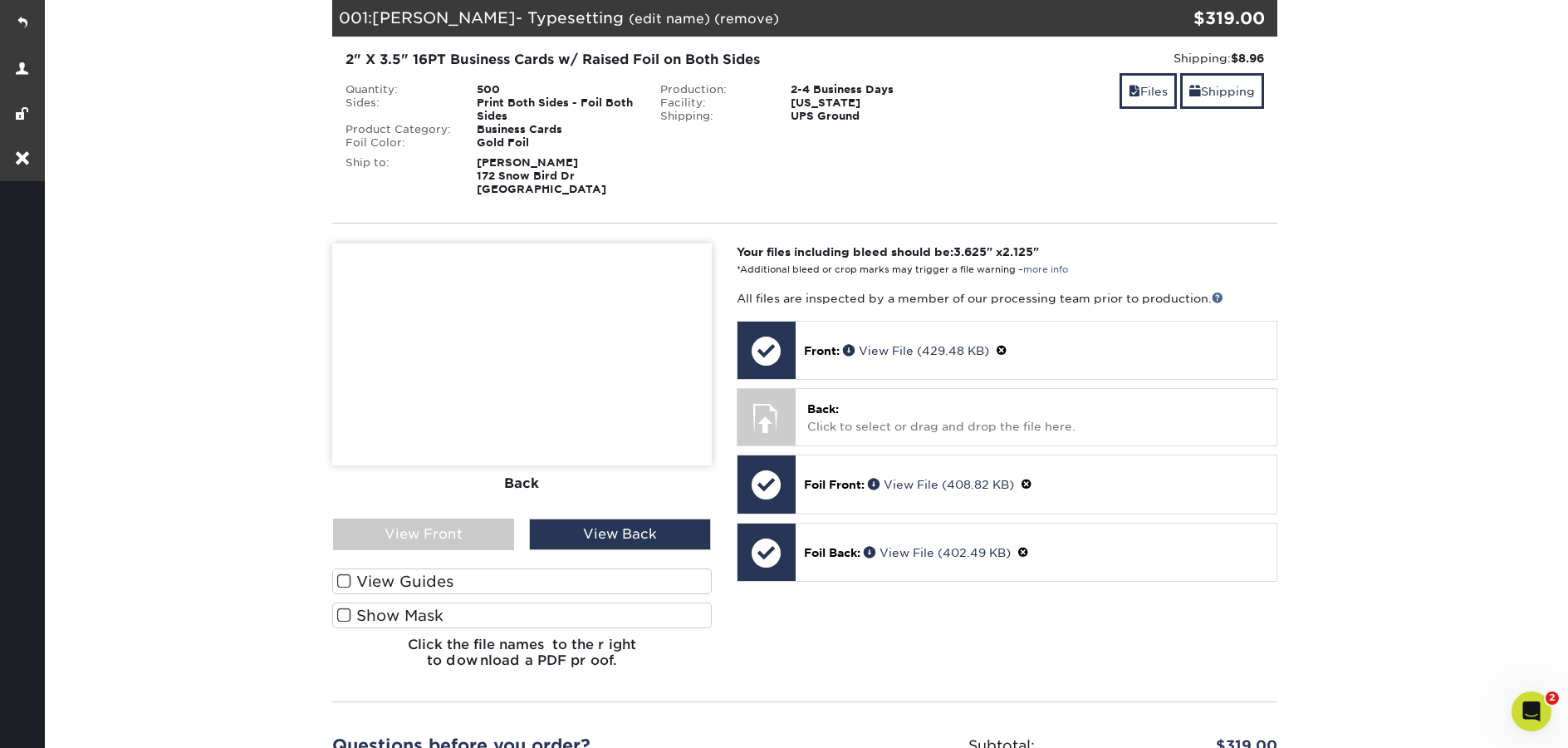
click at [599, 611] on label "Show Mask" at bounding box center [522, 615] width 380 height 26
click at [0, 0] on input "Show Mask" at bounding box center [0, 0] width 0 height 0
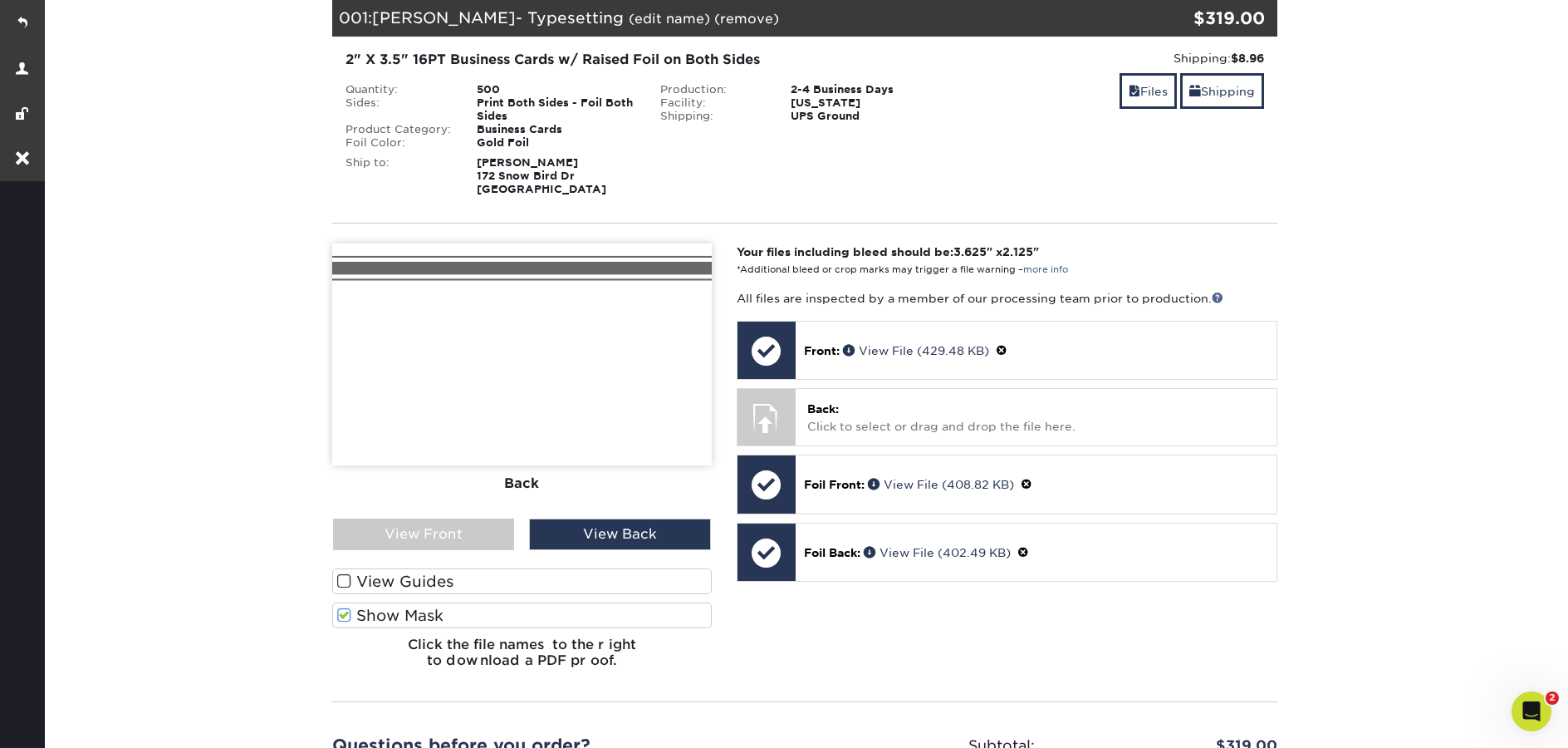
click at [600, 611] on label "Show Mask" at bounding box center [522, 615] width 380 height 26
click at [0, 0] on input "Show Mask" at bounding box center [0, 0] width 0 height 0
